Goal: Transaction & Acquisition: Book appointment/travel/reservation

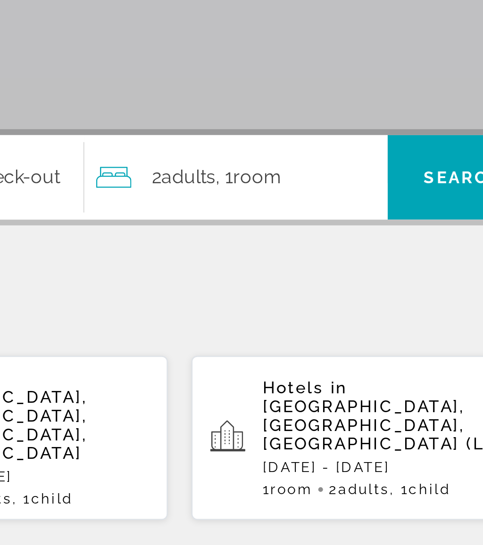
click at [284, 274] on div "2 Adult Adults , 1 Room rooms" at bounding box center [342, 280] width 117 height 13
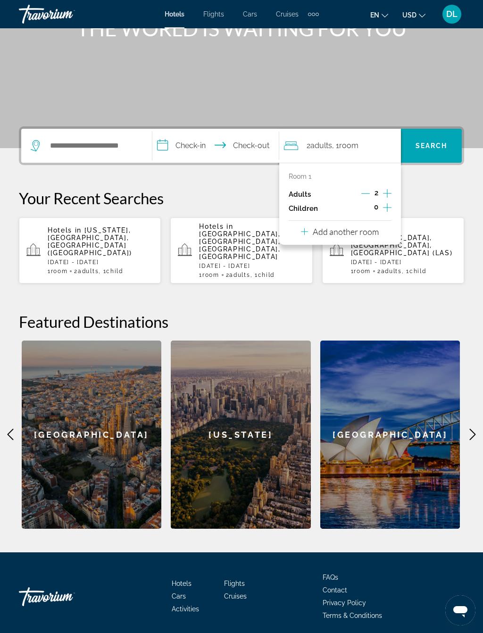
click at [363, 232] on p "Add another room" at bounding box center [346, 231] width 66 height 10
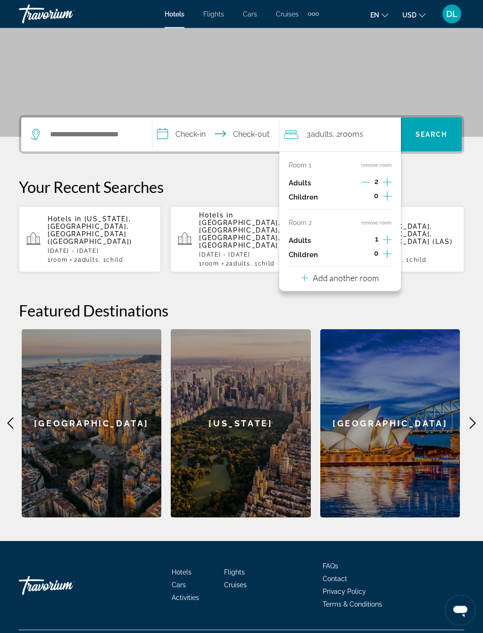
click at [364, 279] on div "Add another room" at bounding box center [340, 277] width 78 height 11
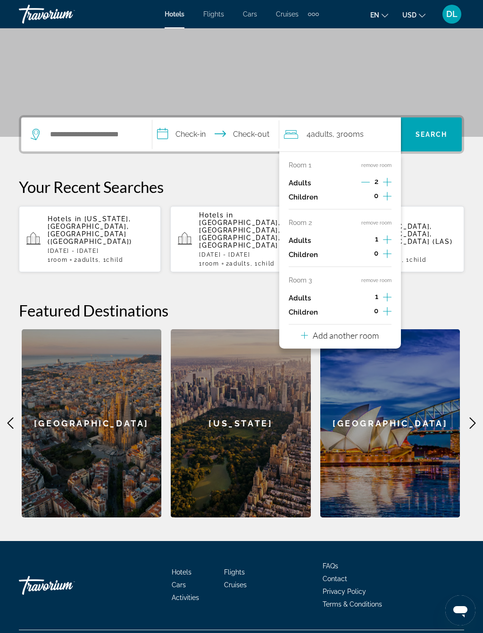
click at [366, 336] on button "Add another room" at bounding box center [340, 333] width 78 height 19
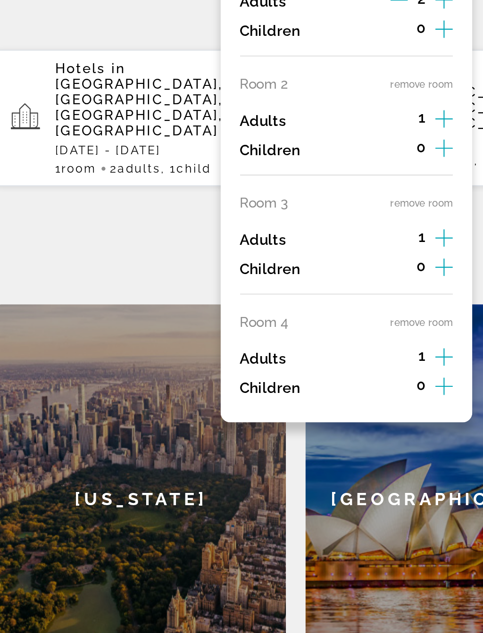
click at [361, 335] on button "remove room" at bounding box center [376, 338] width 30 height 6
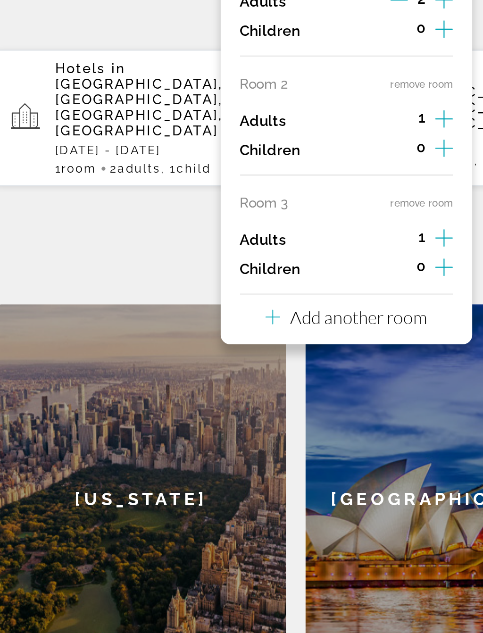
click at [361, 277] on button "remove room" at bounding box center [376, 280] width 30 height 6
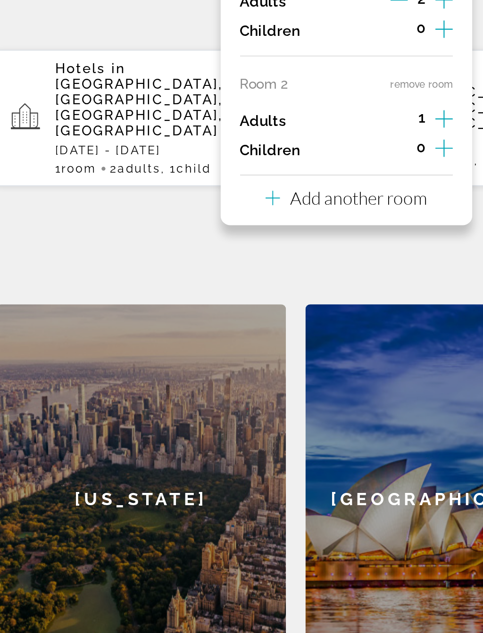
click at [361, 220] on button "remove room" at bounding box center [376, 223] width 30 height 6
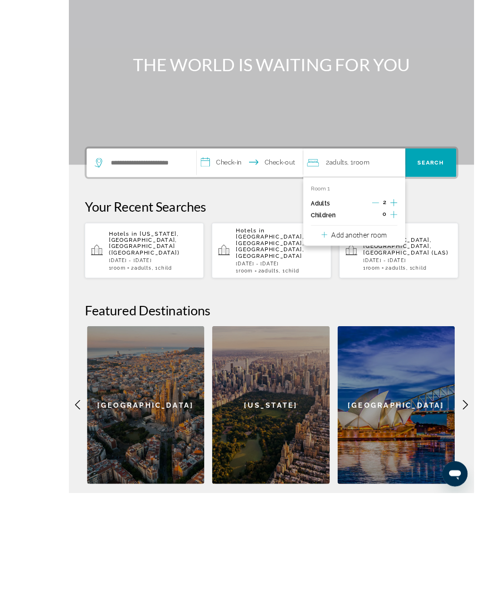
scroll to position [141, 0]
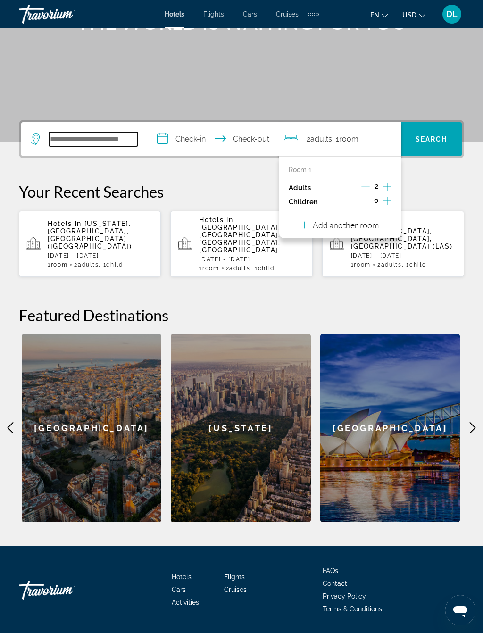
click at [101, 140] on input "Search widget" at bounding box center [93, 139] width 89 height 14
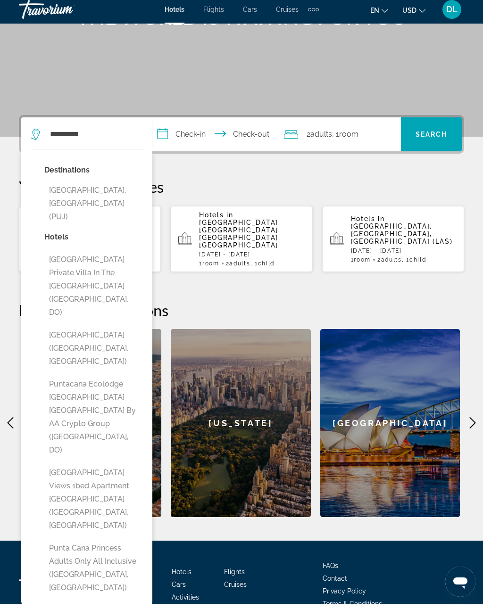
click at [117, 197] on button "[GEOGRAPHIC_DATA], [GEOGRAPHIC_DATA] (PUJ)" at bounding box center [93, 208] width 99 height 44
type input "**********"
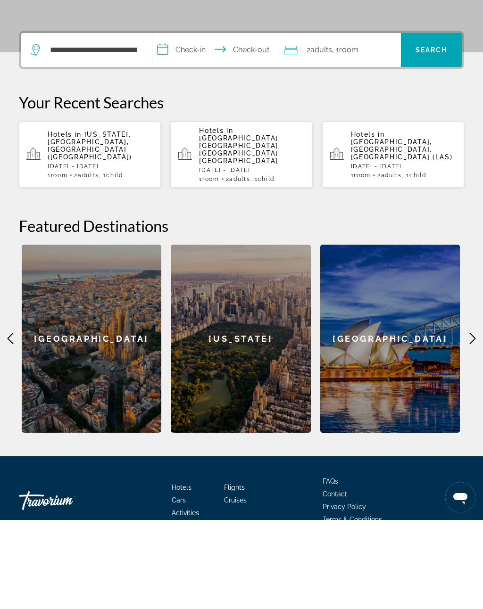
click at [198, 122] on input "**********" at bounding box center [217, 140] width 130 height 37
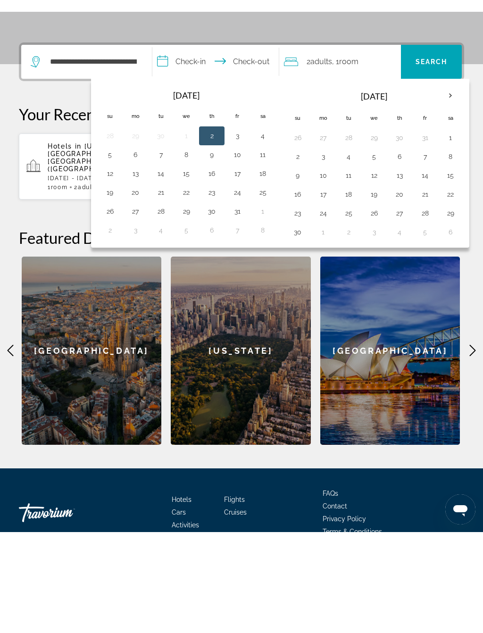
scroll to position [146, 0]
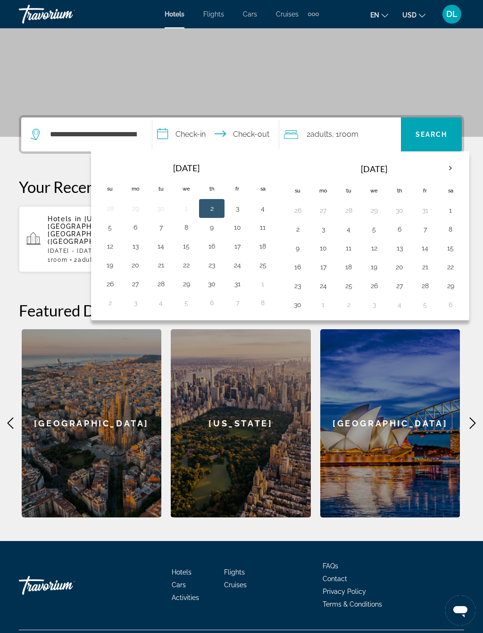
click at [326, 283] on button "24" at bounding box center [322, 285] width 15 height 13
click at [305, 298] on button "30" at bounding box center [297, 304] width 15 height 13
type input "**********"
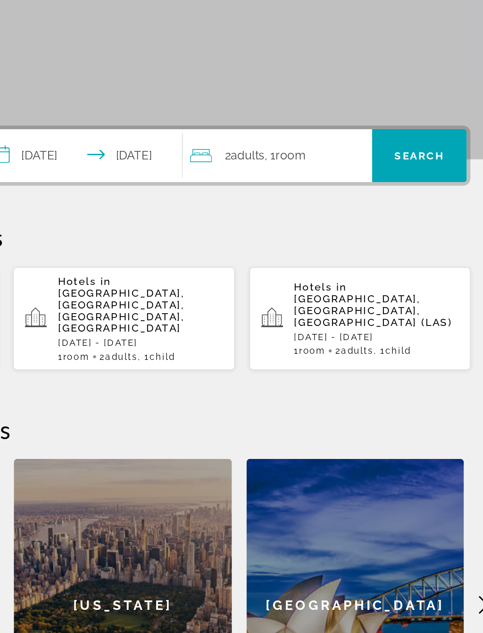
click at [284, 128] on div "2 Adult Adults , 1 Room rooms" at bounding box center [342, 134] width 117 height 13
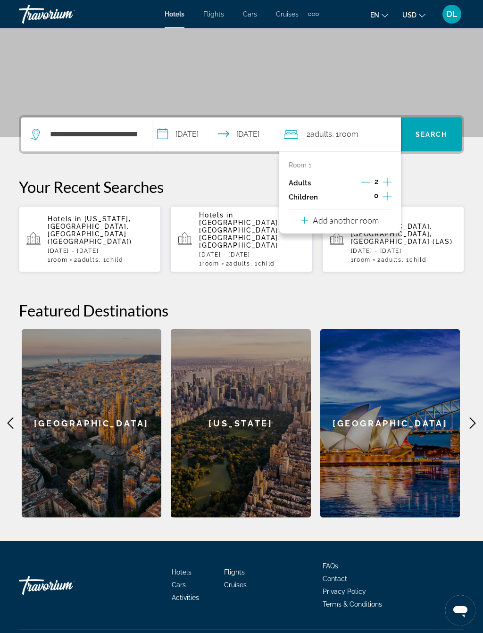
click at [387, 198] on icon "Increment children" at bounding box center [387, 195] width 8 height 11
click at [325, 216] on icon "Travelers: 2 adults, 1 child" at bounding box center [326, 221] width 11 height 11
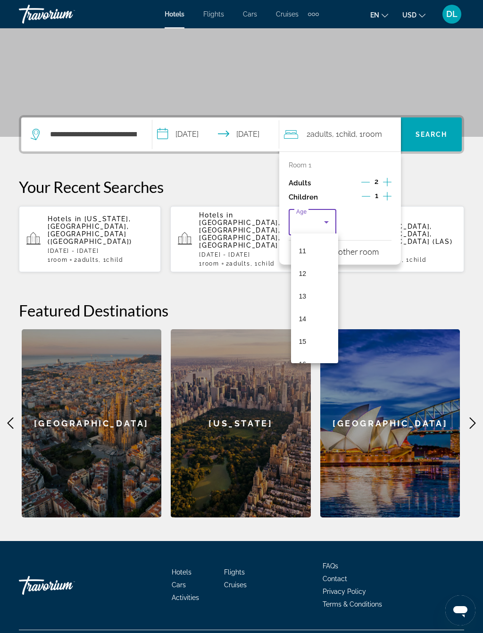
scroll to position [272, 0]
click at [313, 263] on mat-option "13" at bounding box center [314, 271] width 47 height 23
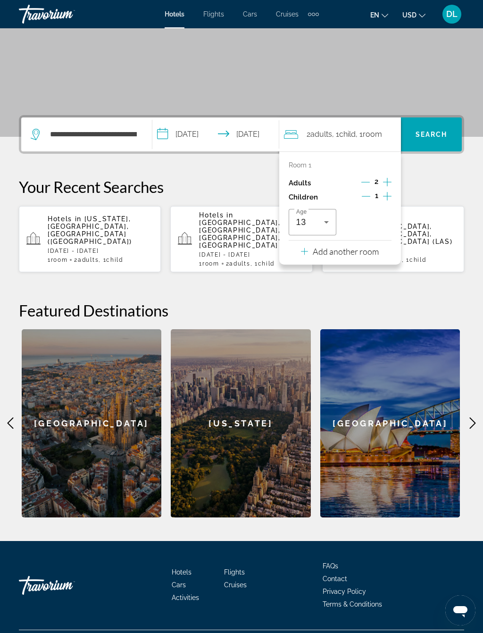
click at [369, 248] on p "Add another room" at bounding box center [346, 251] width 66 height 10
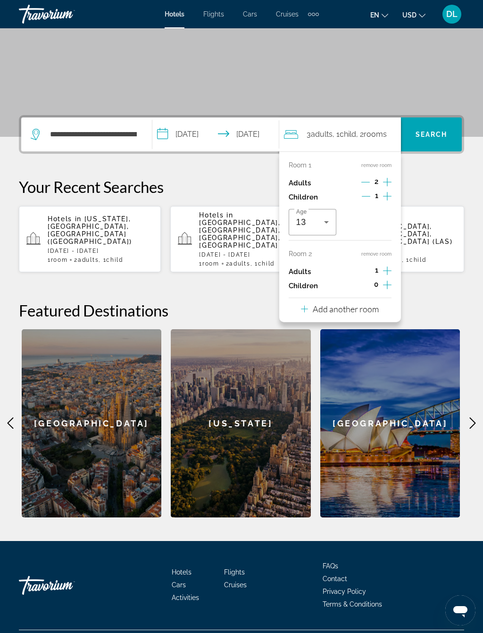
click at [384, 269] on icon "Increment adults" at bounding box center [387, 270] width 8 height 11
click at [389, 284] on icon "Increment children" at bounding box center [387, 284] width 8 height 11
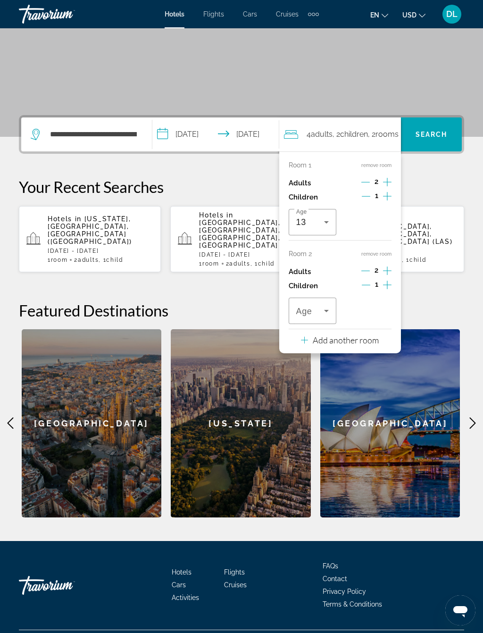
click at [323, 308] on icon "Travelers: 4 adults, 2 children" at bounding box center [326, 310] width 11 height 11
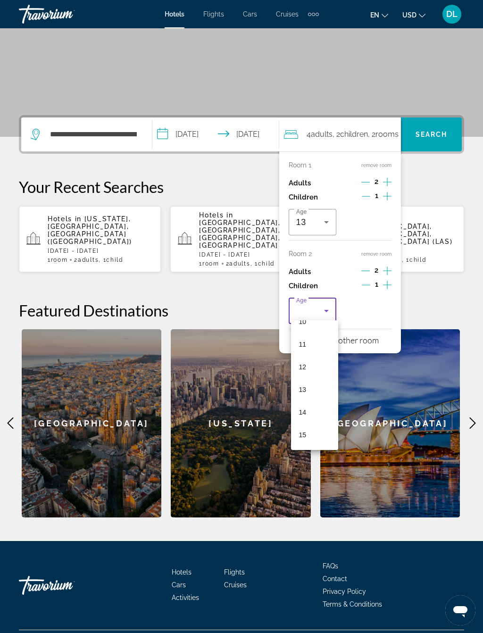
scroll to position [253, 0]
click at [319, 359] on mat-option "12" at bounding box center [314, 353] width 47 height 23
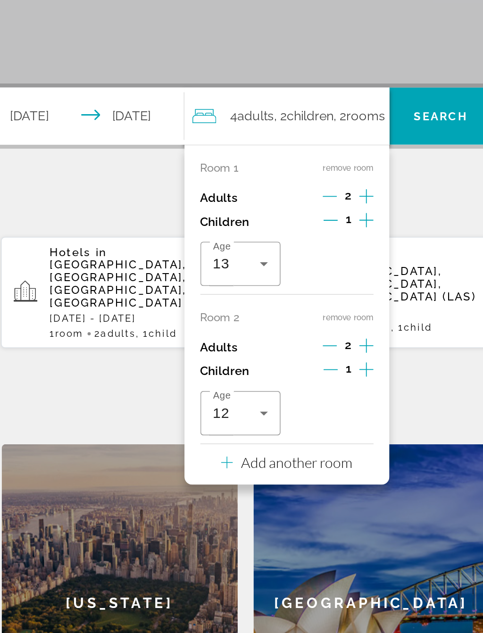
scroll to position [119, 0]
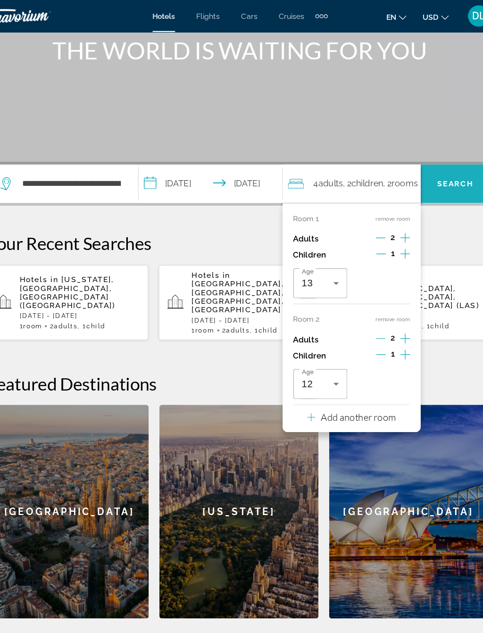
click at [401, 154] on span "Search widget" at bounding box center [431, 161] width 61 height 23
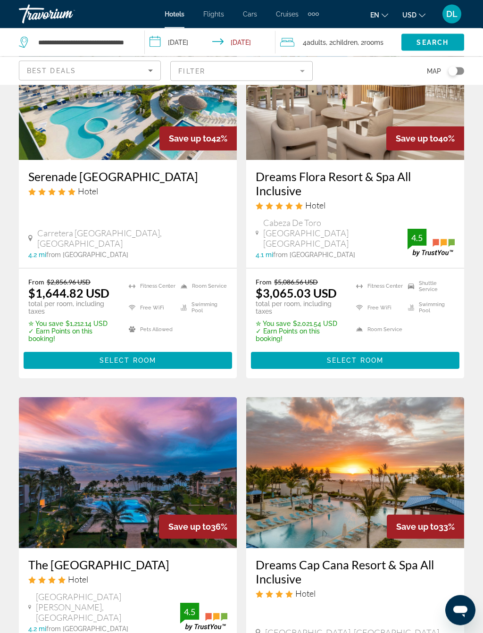
scroll to position [854, 0]
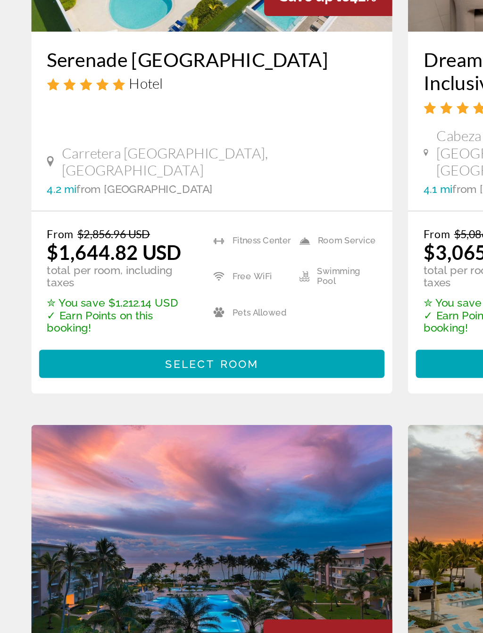
click at [139, 345] on span "Main content" at bounding box center [128, 356] width 208 height 23
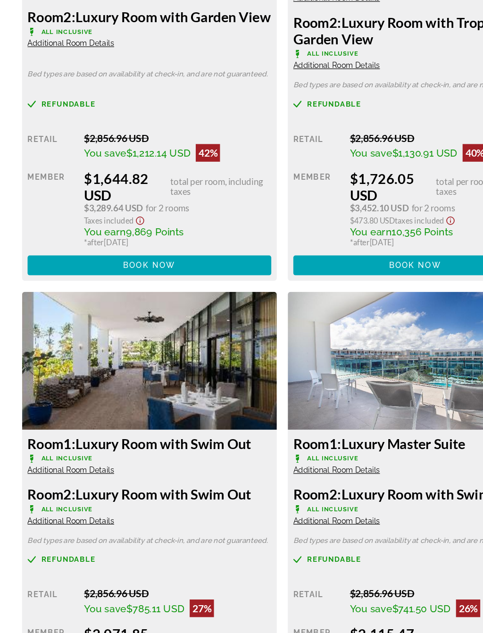
scroll to position [1699, 0]
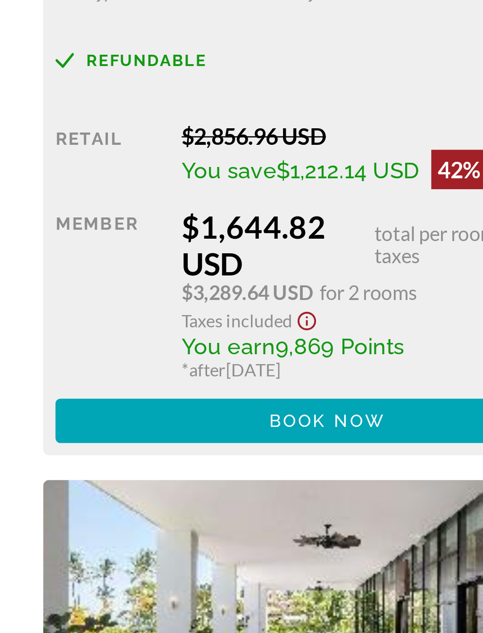
click at [130, 308] on span "Book now" at bounding box center [128, 312] width 45 height 8
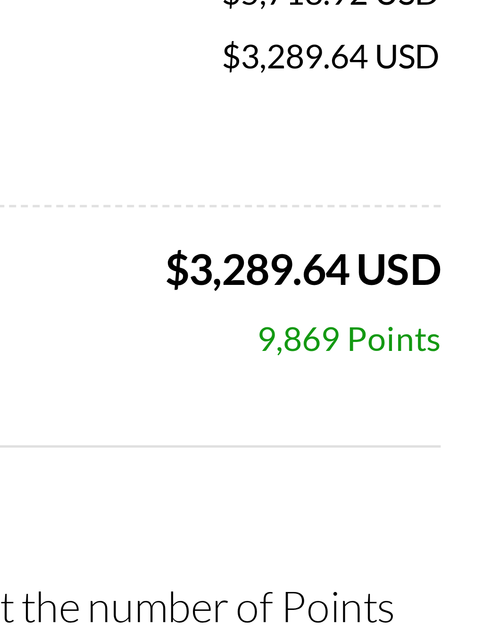
click at [62, 264] on div "* after [DATE]" at bounding box center [241, 268] width 417 height 8
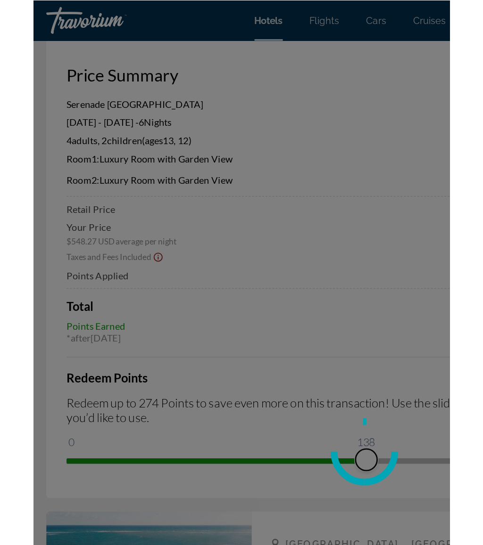
scroll to position [29, 0]
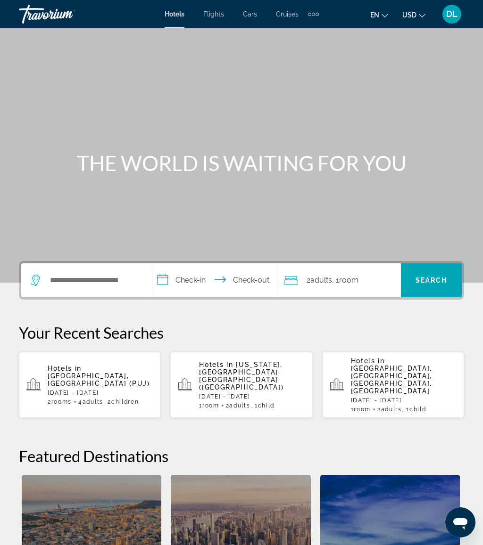
click at [115, 372] on span "[GEOGRAPHIC_DATA], [GEOGRAPHIC_DATA] (PUJ)" at bounding box center [99, 379] width 102 height 15
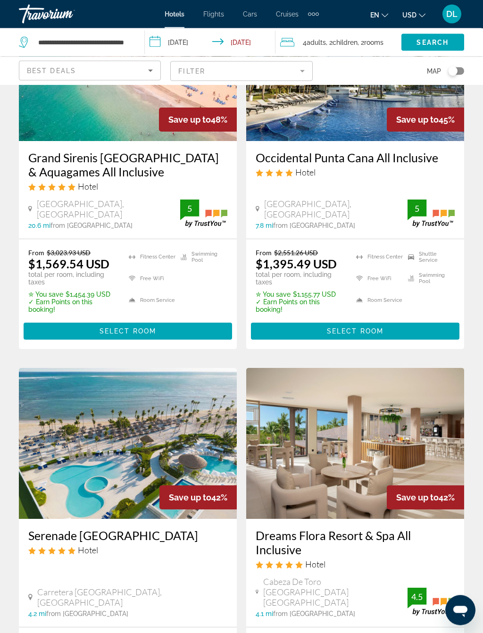
scroll to position [503, 0]
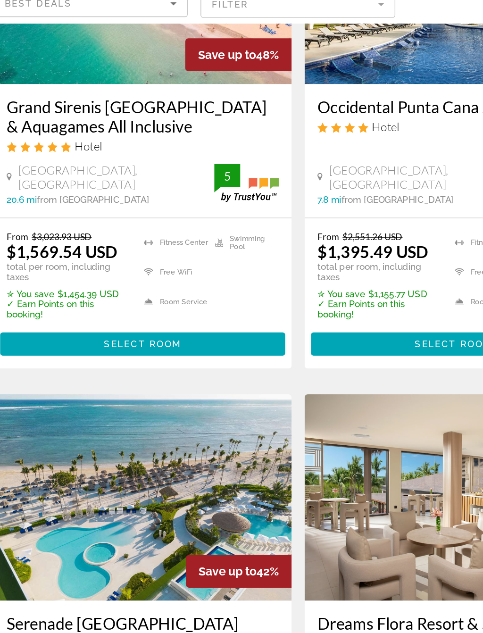
click at [172, 308] on span "Main content" at bounding box center [128, 319] width 208 height 23
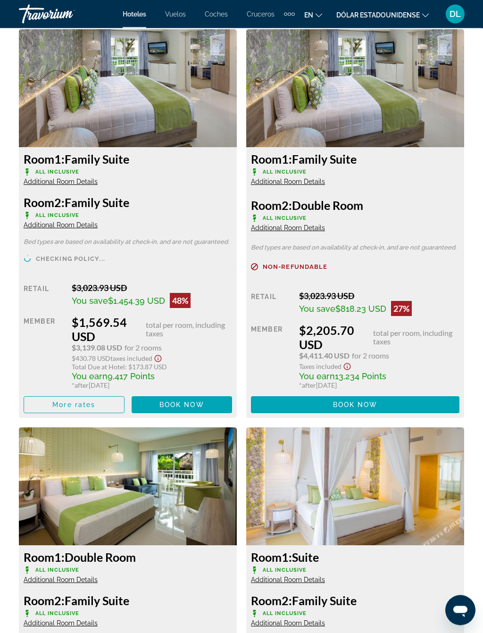
scroll to position [1597, 0]
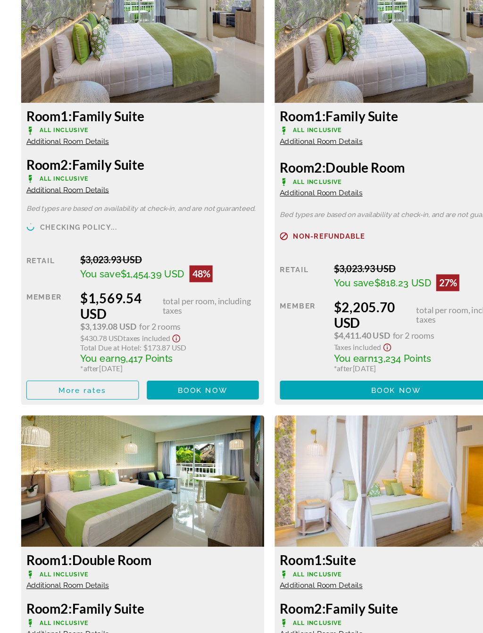
click at [198, 396] on span "Book now" at bounding box center [181, 400] width 45 height 8
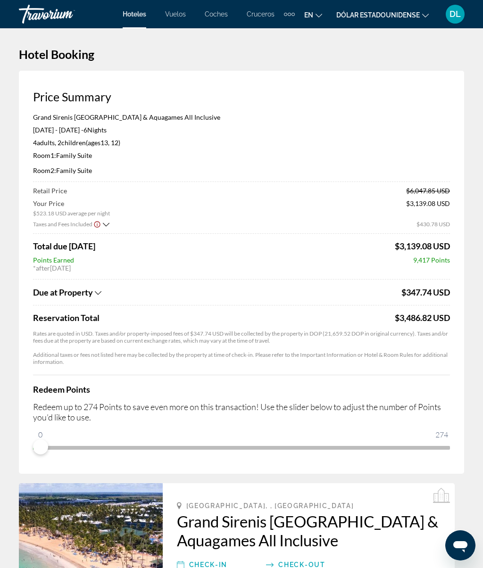
click at [458, 12] on font "DL" at bounding box center [454, 14] width 11 height 10
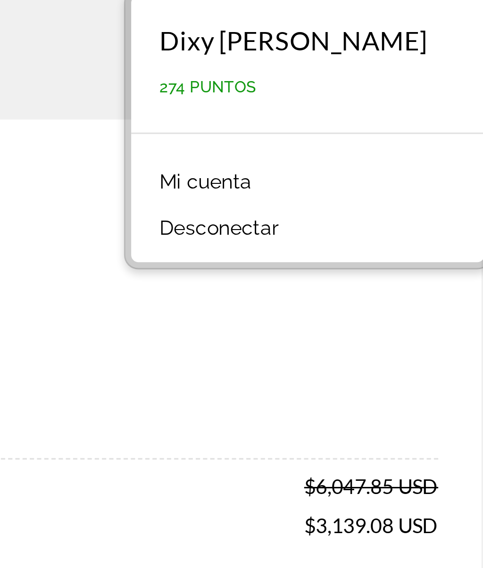
click at [359, 87] on font "Mi cuenta" at bounding box center [374, 91] width 30 height 8
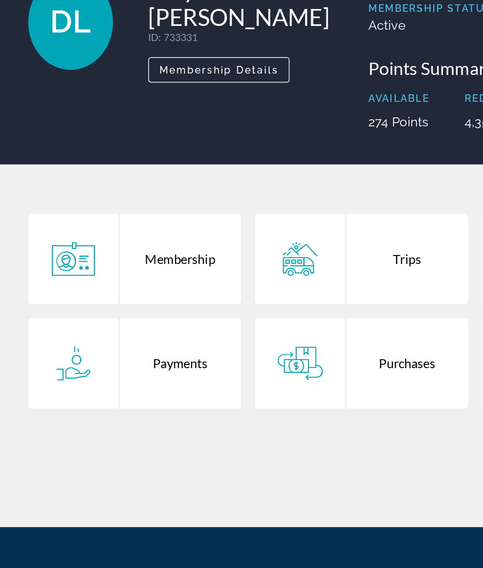
click at [118, 243] on div "Membership" at bounding box center [120, 273] width 81 height 60
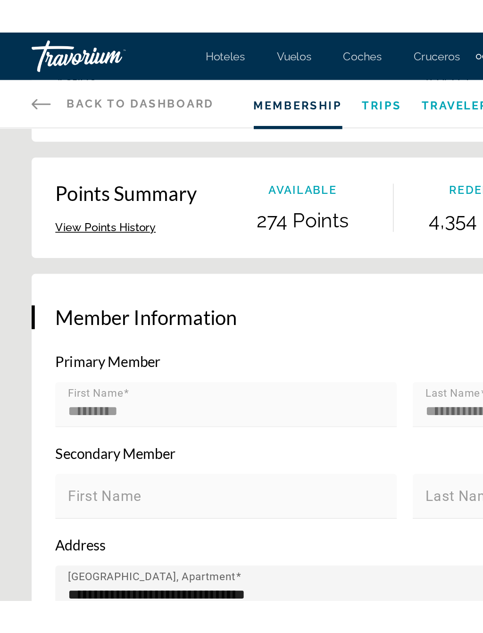
scroll to position [184, 0]
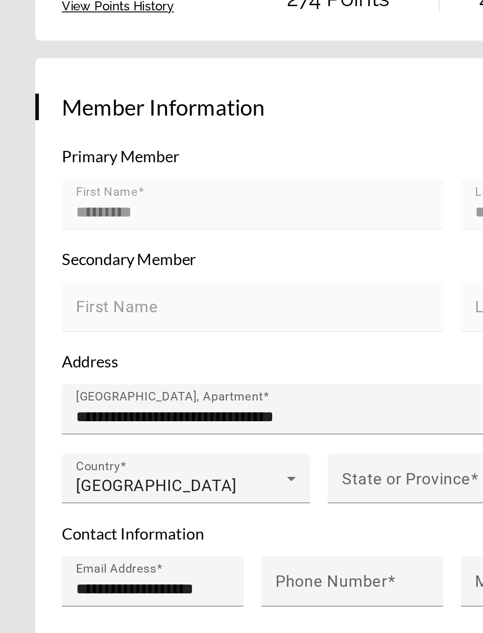
click at [91, 280] on mat-form-field "First Name" at bounding box center [135, 298] width 204 height 37
click at [118, 280] on mat-form-field "First Name" at bounding box center [135, 298] width 204 height 37
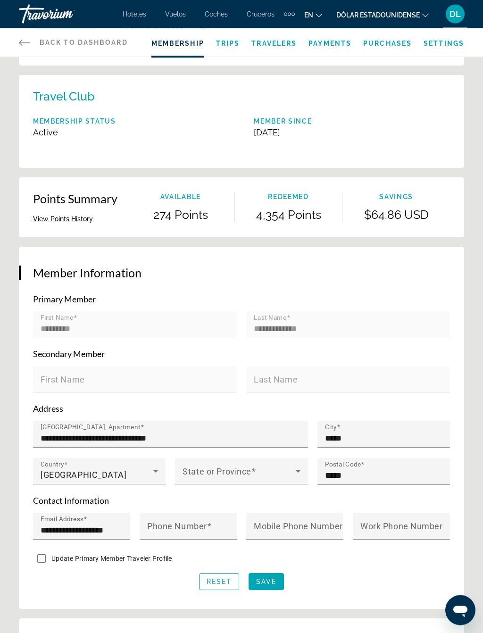
scroll to position [0, 0]
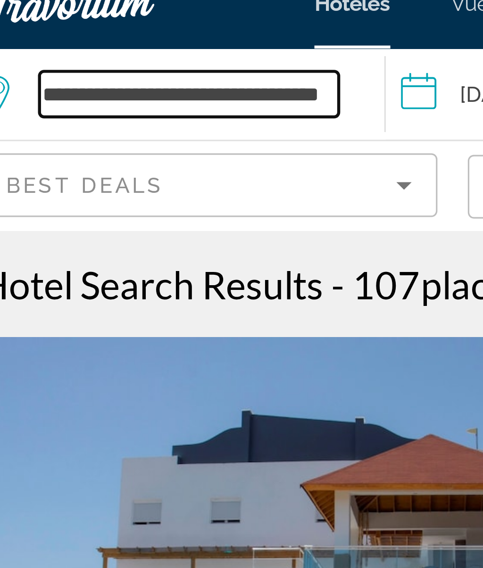
click at [101, 35] on input "**********" at bounding box center [83, 42] width 93 height 14
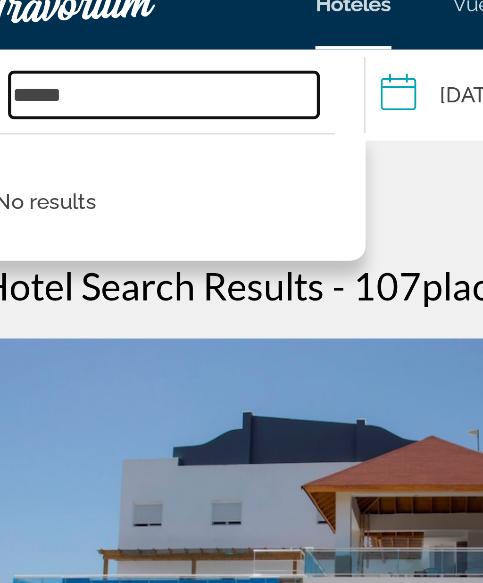
click at [41, 35] on input "*****" at bounding box center [76, 42] width 96 height 14
type input "*"
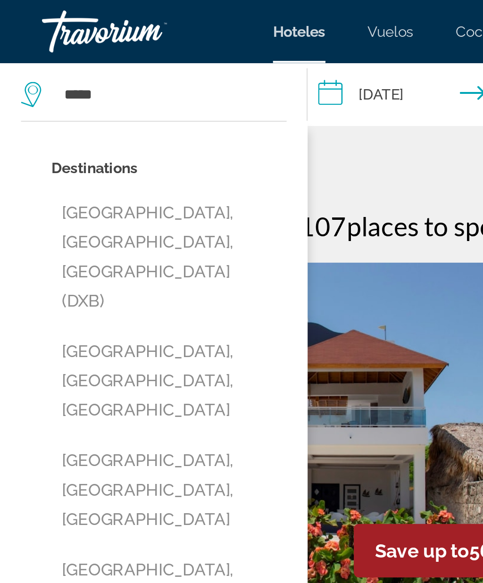
click at [103, 102] on button "Dubai, Dubai Emirate, United Arab Emirates (DXB)" at bounding box center [76, 116] width 106 height 58
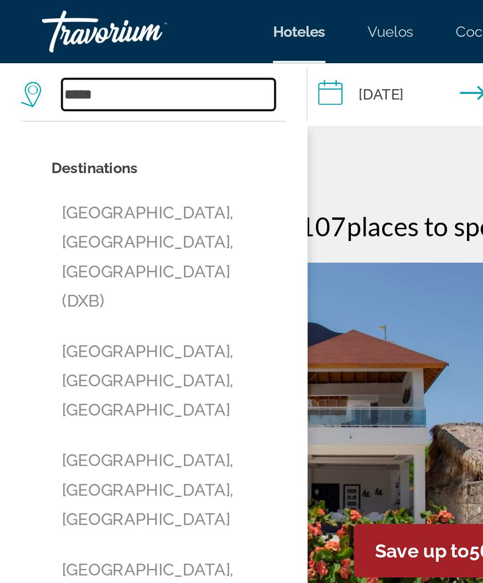
type input "**********"
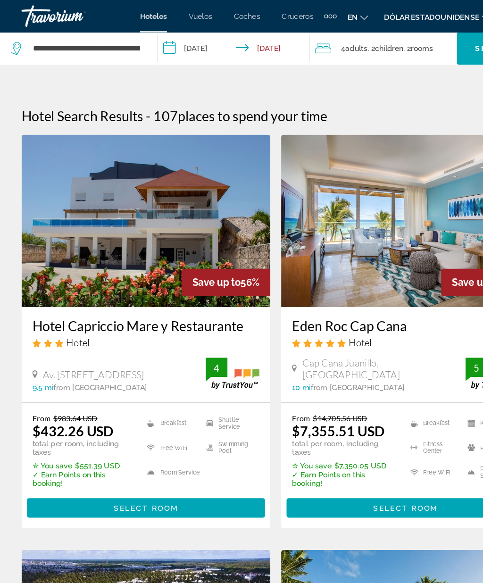
click at [176, 36] on input "**********" at bounding box center [206, 43] width 137 height 31
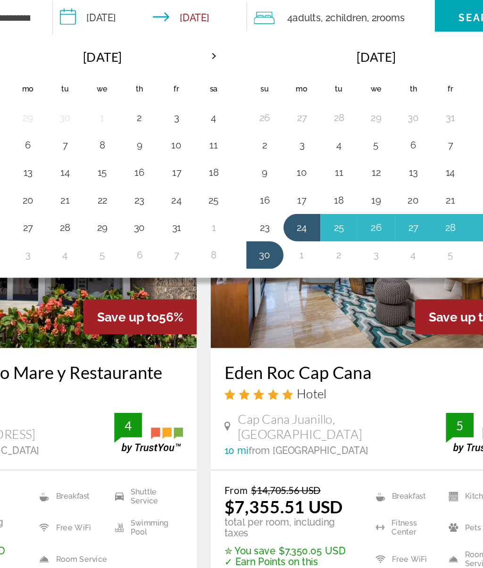
click at [276, 180] on button "23" at bounding box center [283, 186] width 15 height 13
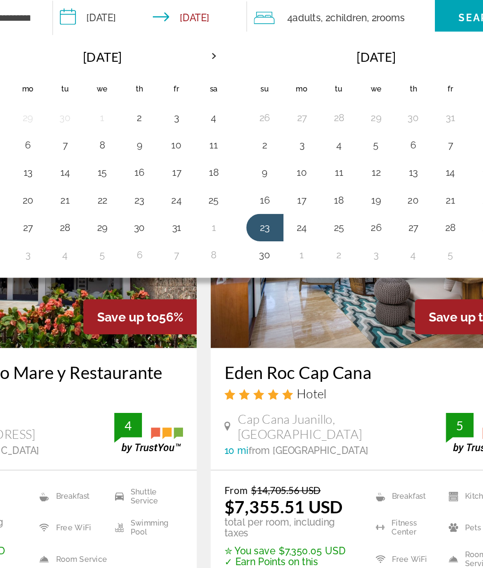
click at [276, 198] on button "30" at bounding box center [283, 204] width 15 height 13
type input "**********"
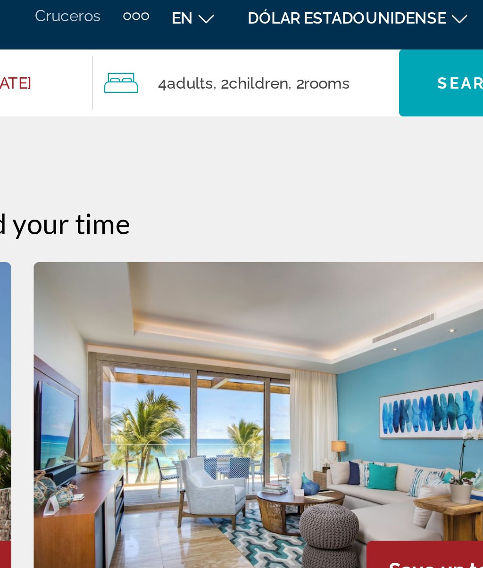
click at [360, 39] on span "rooms" at bounding box center [369, 43] width 19 height 8
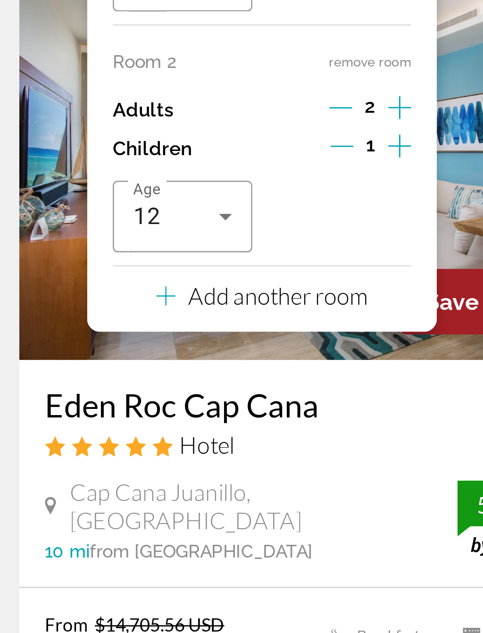
click at [308, 240] on p "Add another room" at bounding box center [341, 245] width 66 height 10
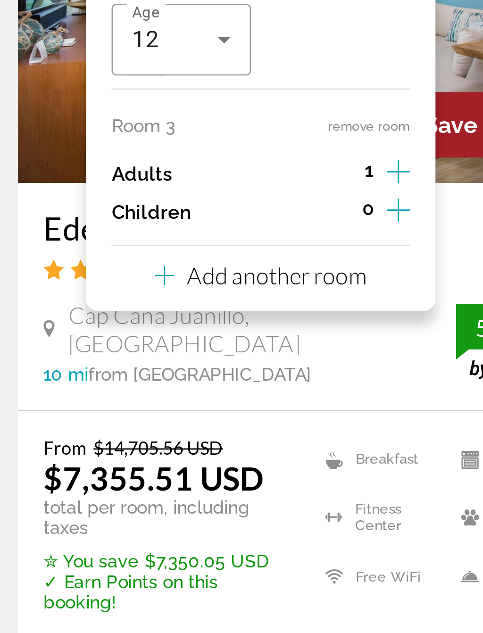
click at [308, 297] on p "Add another room" at bounding box center [341, 302] width 66 height 10
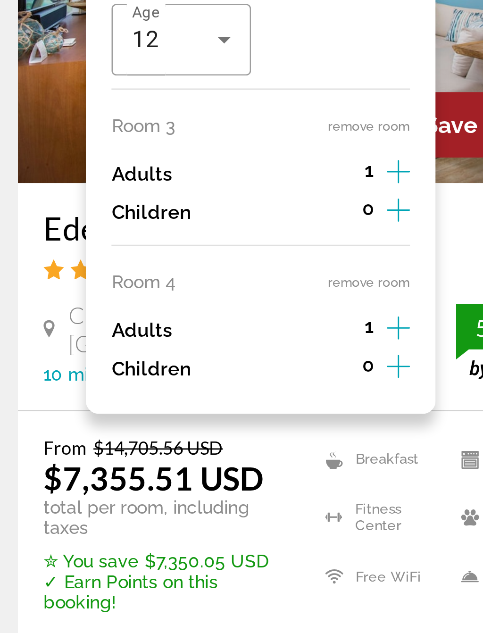
click at [360, 302] on button "remove room" at bounding box center [375, 305] width 30 height 6
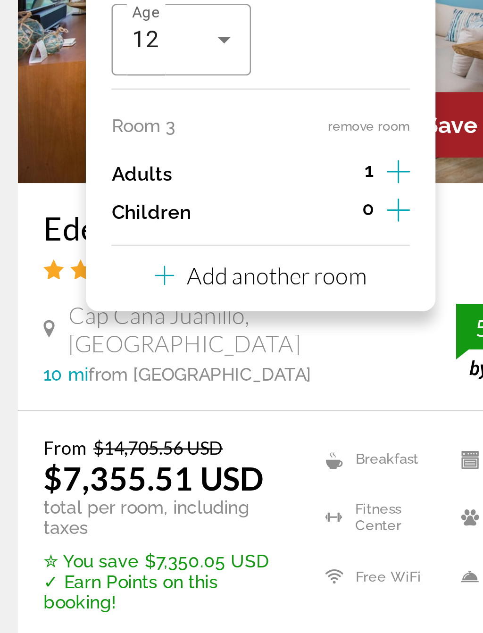
click at [360, 245] on button "remove room" at bounding box center [375, 248] width 30 height 6
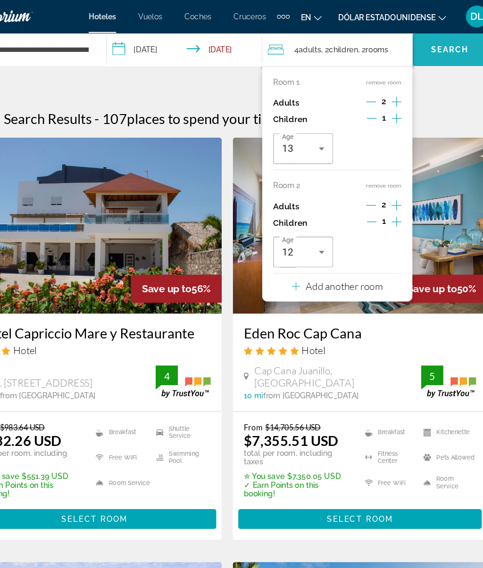
click at [416, 41] on span "Search" at bounding box center [432, 43] width 32 height 8
